Goal: Check status

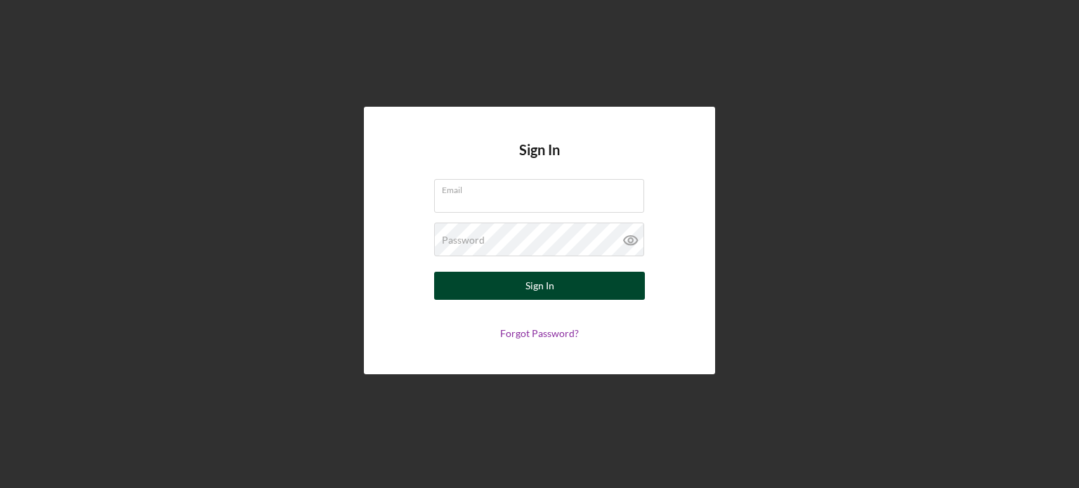
type input "salkebulan@fountainfund.org"
click at [535, 280] on div "Sign In" at bounding box center [540, 286] width 29 height 28
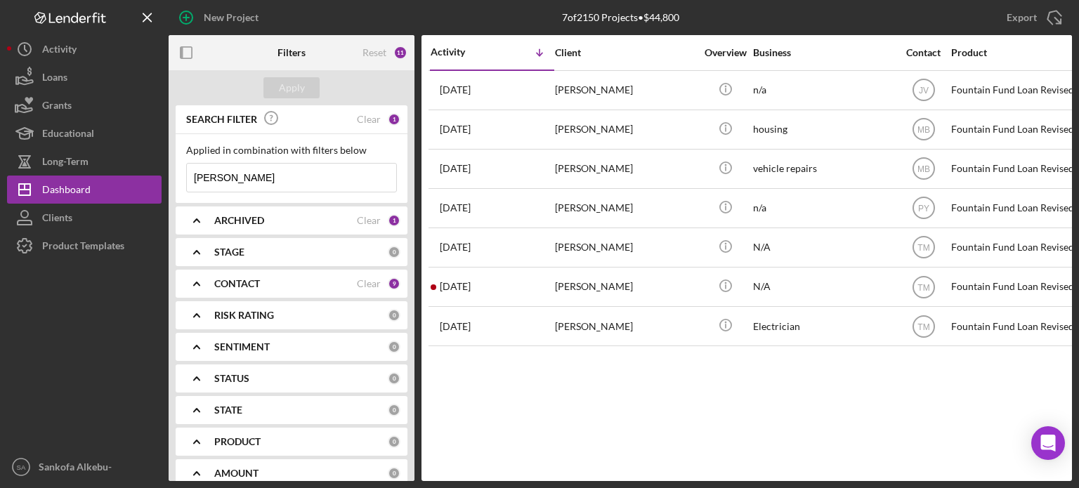
click at [287, 176] on input "wayne" at bounding box center [291, 178] width 209 height 28
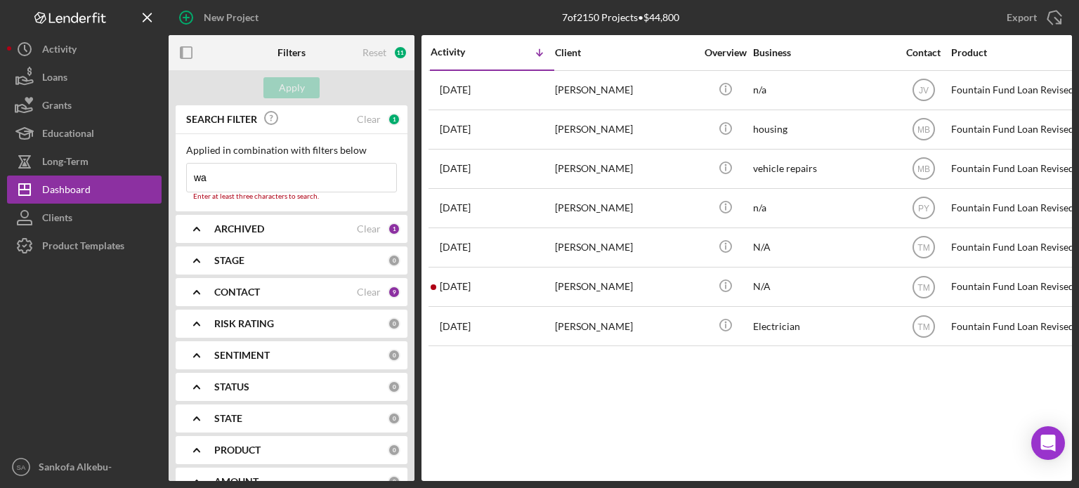
type input "w"
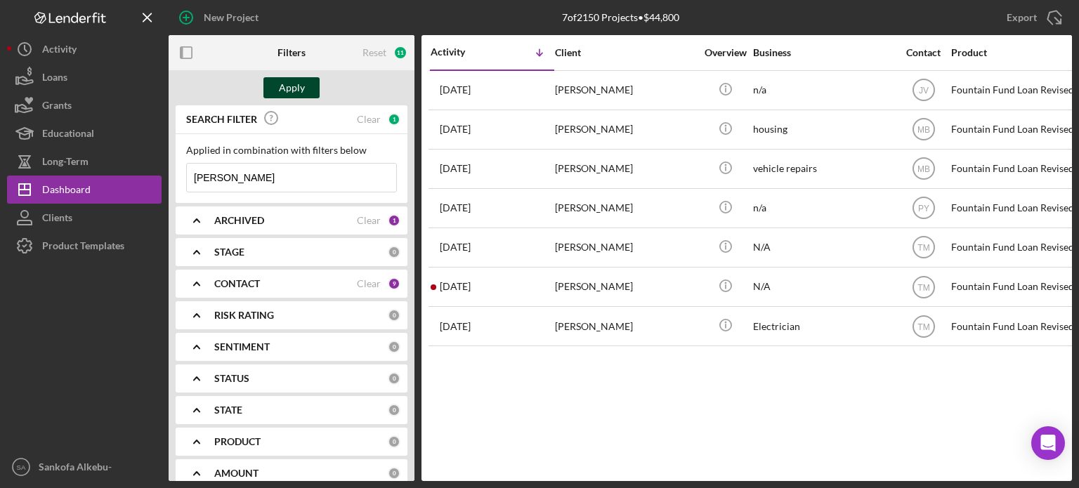
type input "[PERSON_NAME]"
click at [295, 85] on div "Apply" at bounding box center [292, 87] width 26 height 21
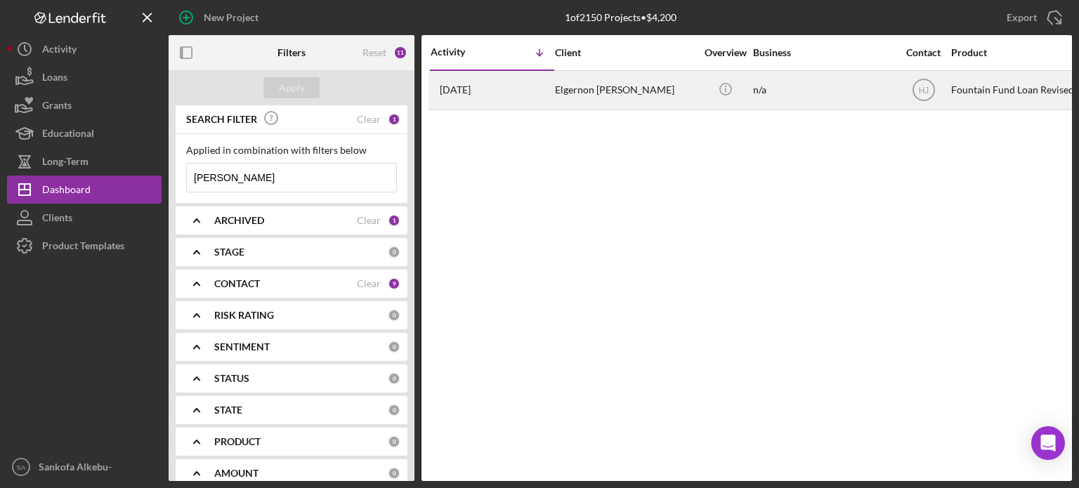
click at [779, 94] on div "n/a" at bounding box center [823, 90] width 141 height 37
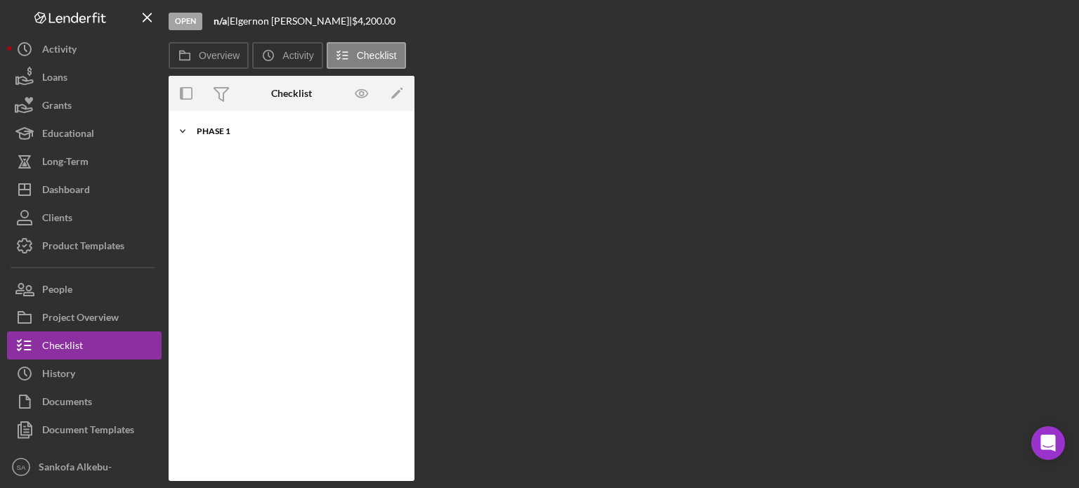
click at [222, 131] on div "Phase 1" at bounding box center [297, 131] width 200 height 8
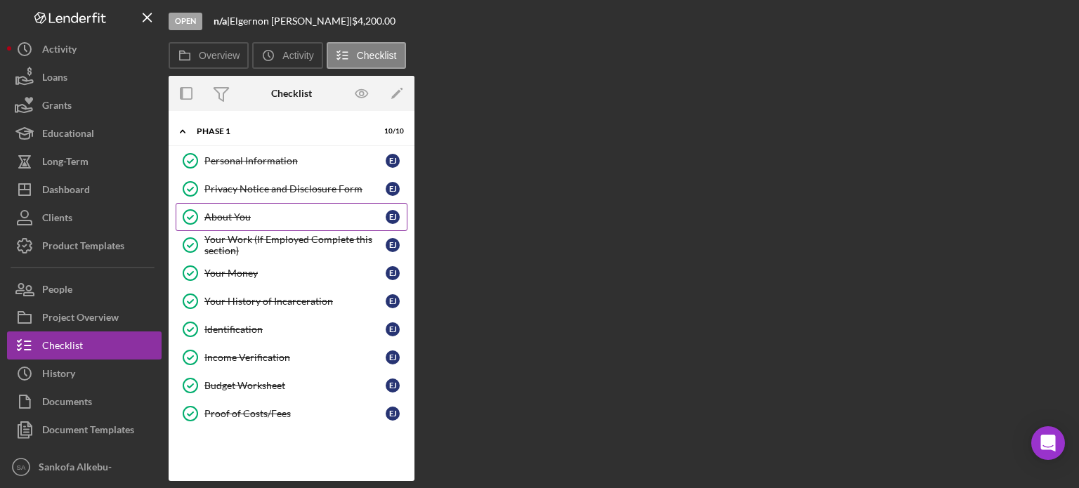
click at [288, 221] on div "About You" at bounding box center [294, 216] width 181 height 11
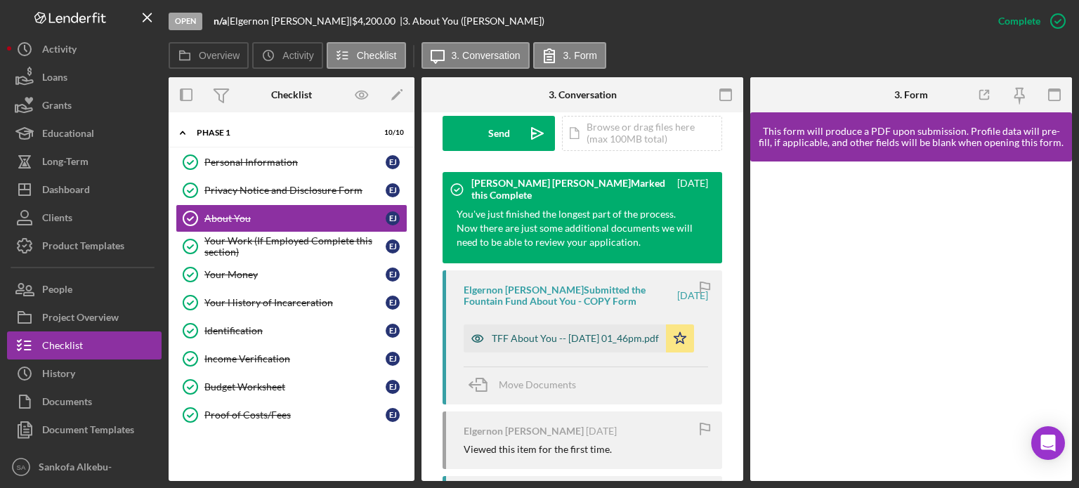
scroll to position [415, 0]
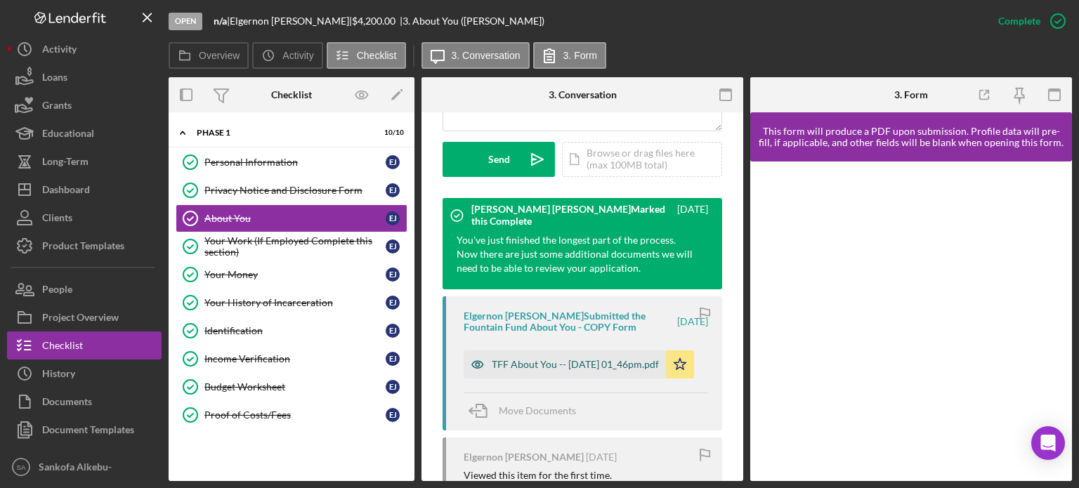
click at [575, 359] on div "TFF About You -- 2025-06-23 01_46pm.pdf" at bounding box center [575, 364] width 167 height 11
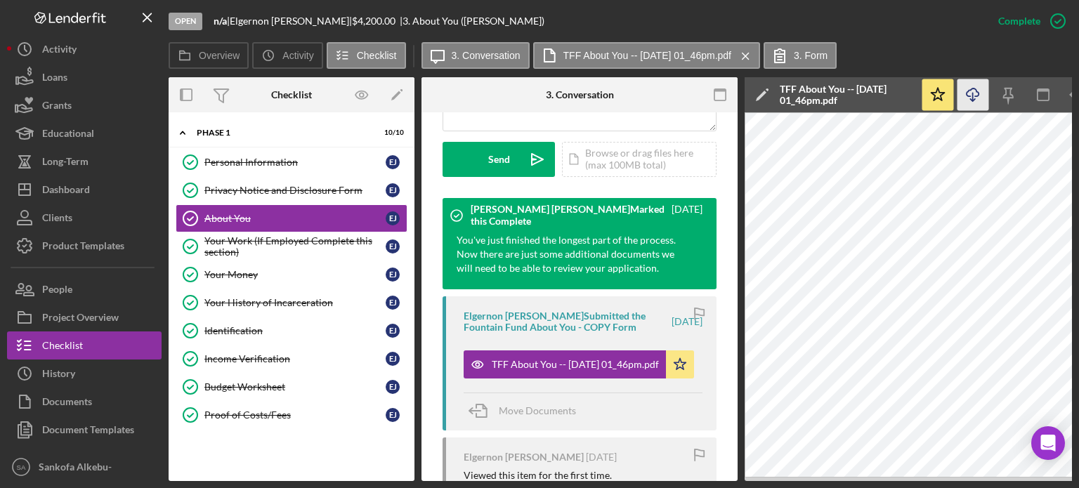
click at [971, 103] on icon "Icon/Download" at bounding box center [974, 95] width 32 height 32
